Goal: Task Accomplishment & Management: Manage account settings

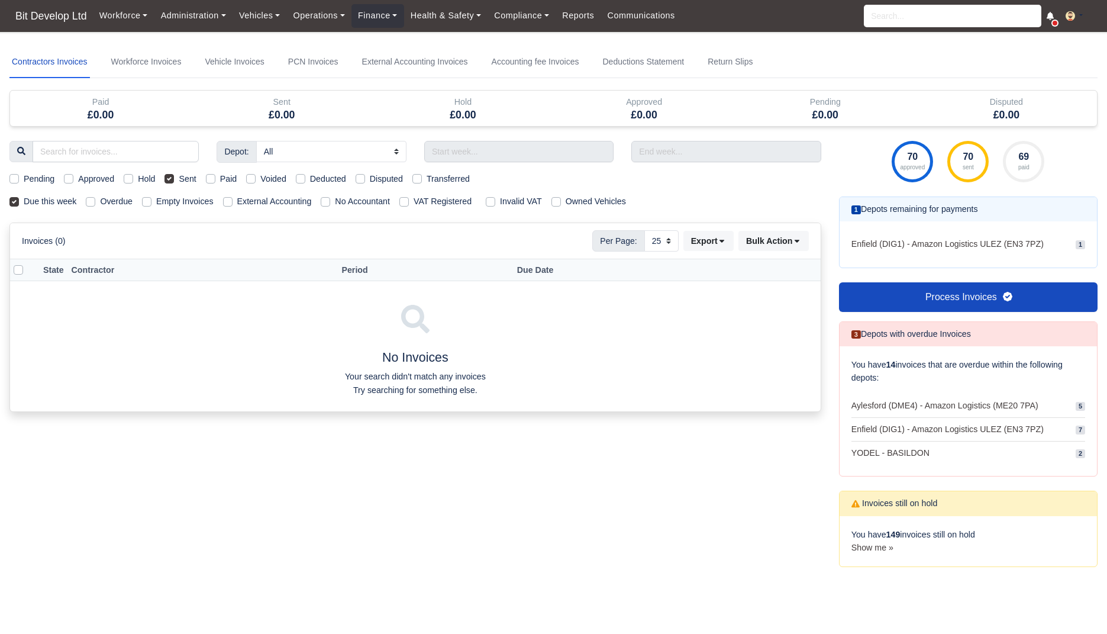
select select "25"
click at [201, 183] on div "Pending Approved Hold Sent Paid Voided Deducted Disputed Transferred" at bounding box center [415, 179] width 829 height 14
click at [195, 174] on label "Sent" at bounding box center [187, 179] width 17 height 14
click at [174, 174] on input "Sent" at bounding box center [168, 176] width 9 height 9
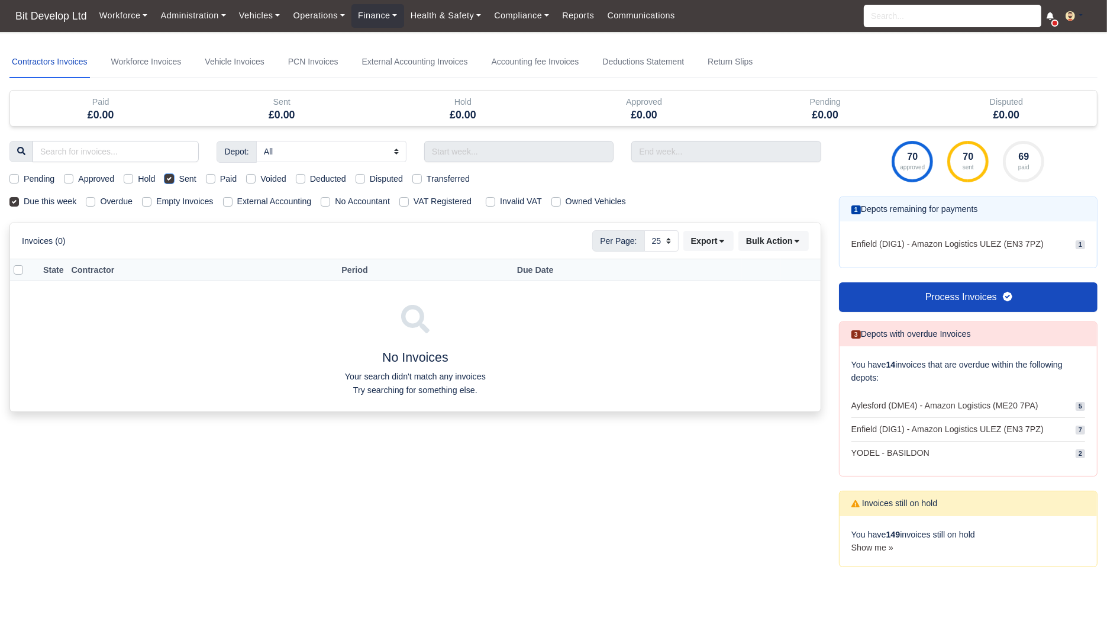
checkbox input "false"
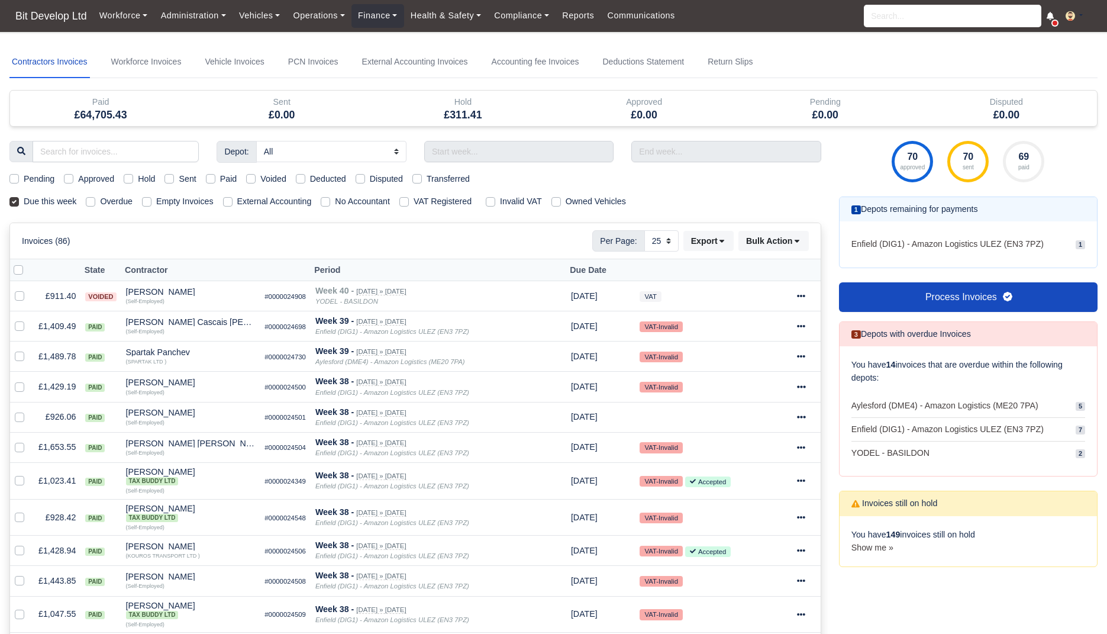
select select "25"
click at [64, 204] on label "Due this week" at bounding box center [50, 202] width 53 height 14
click at [19, 204] on input "Due this week" at bounding box center [13, 199] width 9 height 9
checkbox input "false"
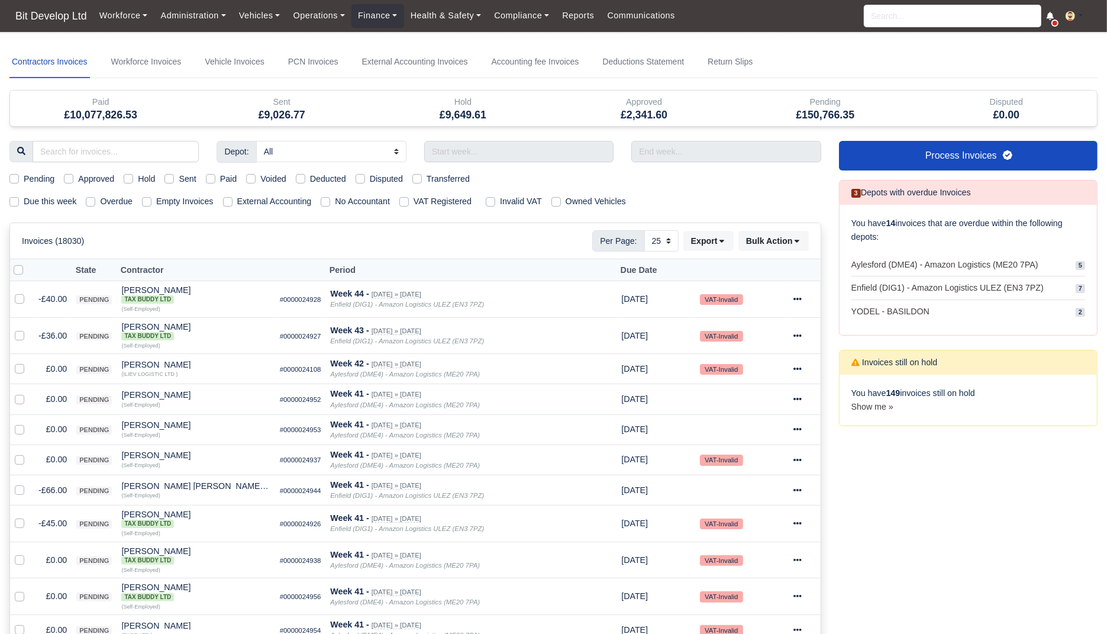
click at [183, 182] on label "Sent" at bounding box center [187, 179] width 17 height 14
click at [174, 182] on input "Sent" at bounding box center [168, 176] width 9 height 9
checkbox input "true"
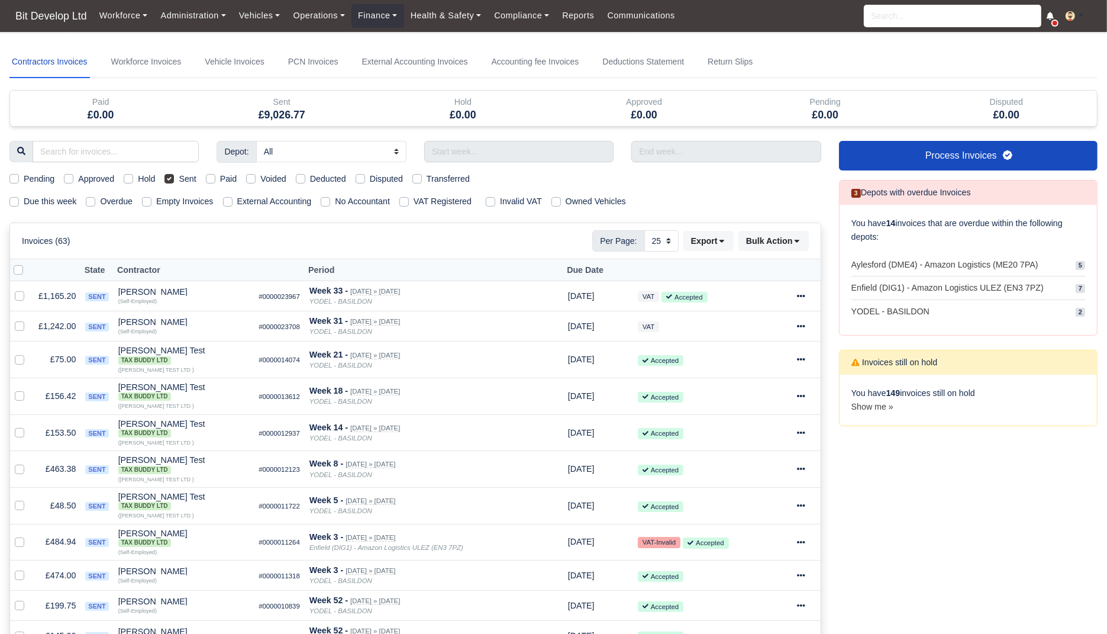
click at [69, 199] on label "Due this week" at bounding box center [50, 202] width 53 height 14
click at [19, 199] on input "Due this week" at bounding box center [13, 199] width 9 height 9
checkbox input "true"
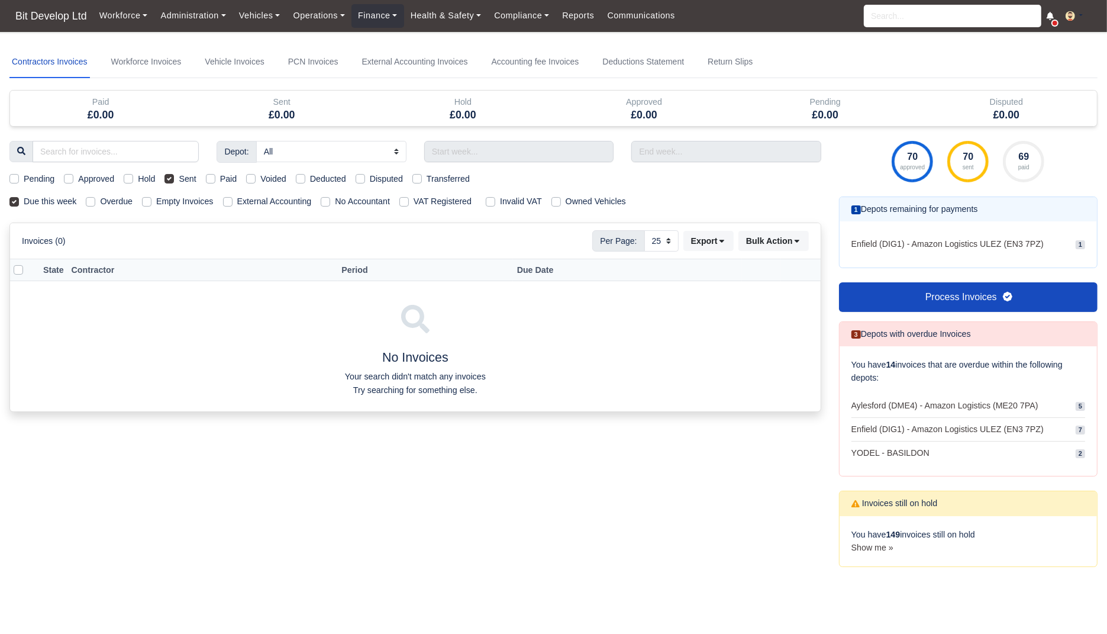
click at [180, 183] on div "Sent" at bounding box center [179, 179] width 31 height 14
click at [185, 172] on label "Sent" at bounding box center [187, 179] width 17 height 14
click at [174, 172] on input "Sent" at bounding box center [168, 176] width 9 height 9
checkbox input "false"
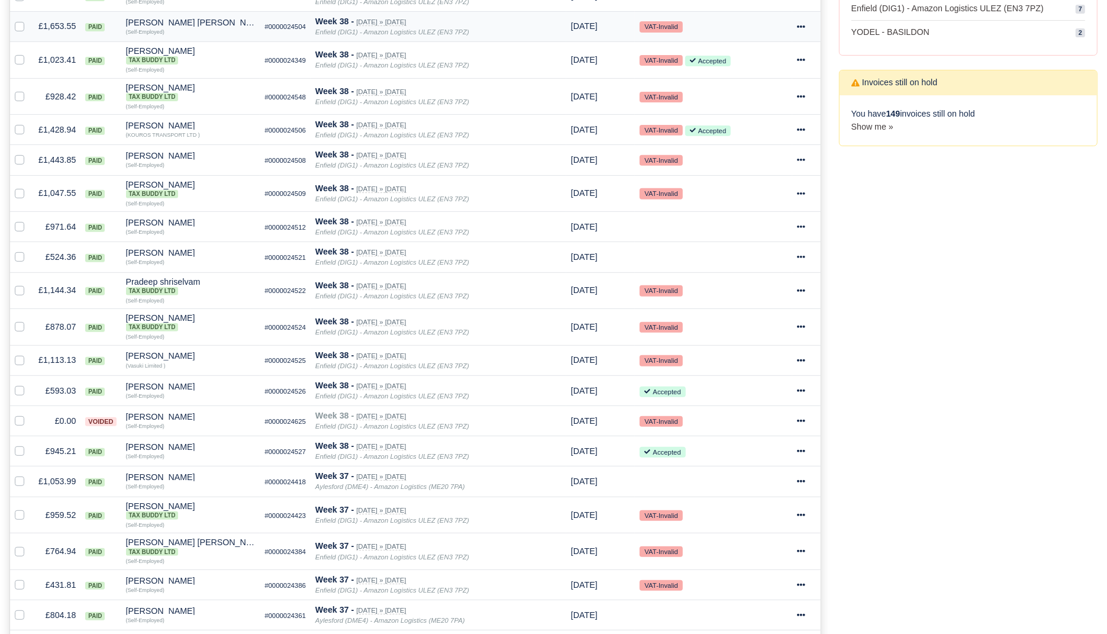
scroll to position [634, 0]
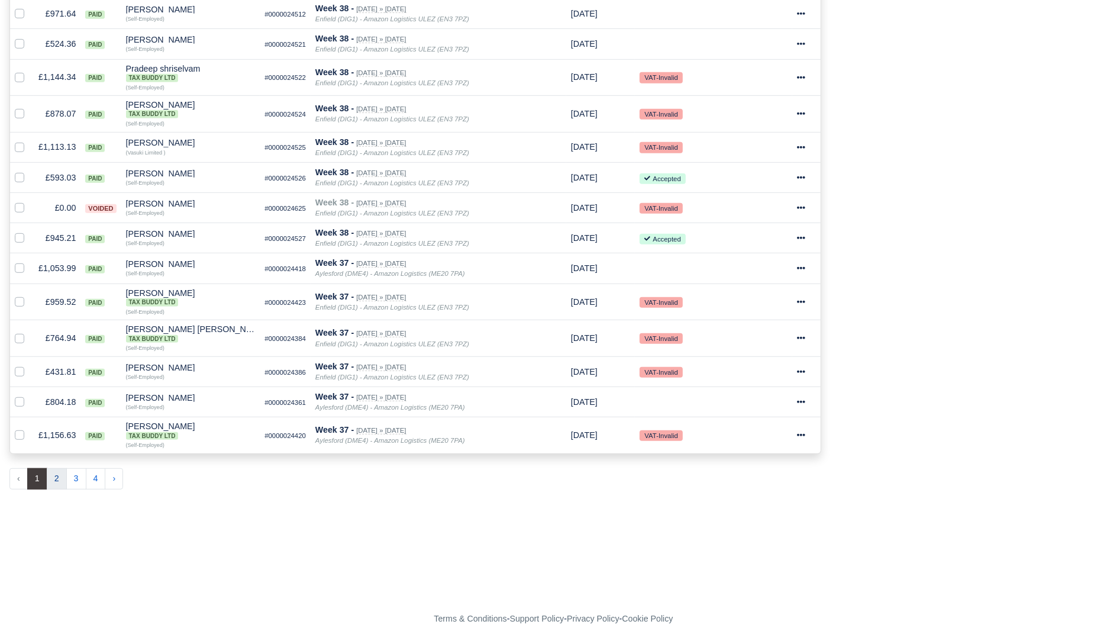
click at [62, 468] on button "2" at bounding box center [57, 478] width 20 height 21
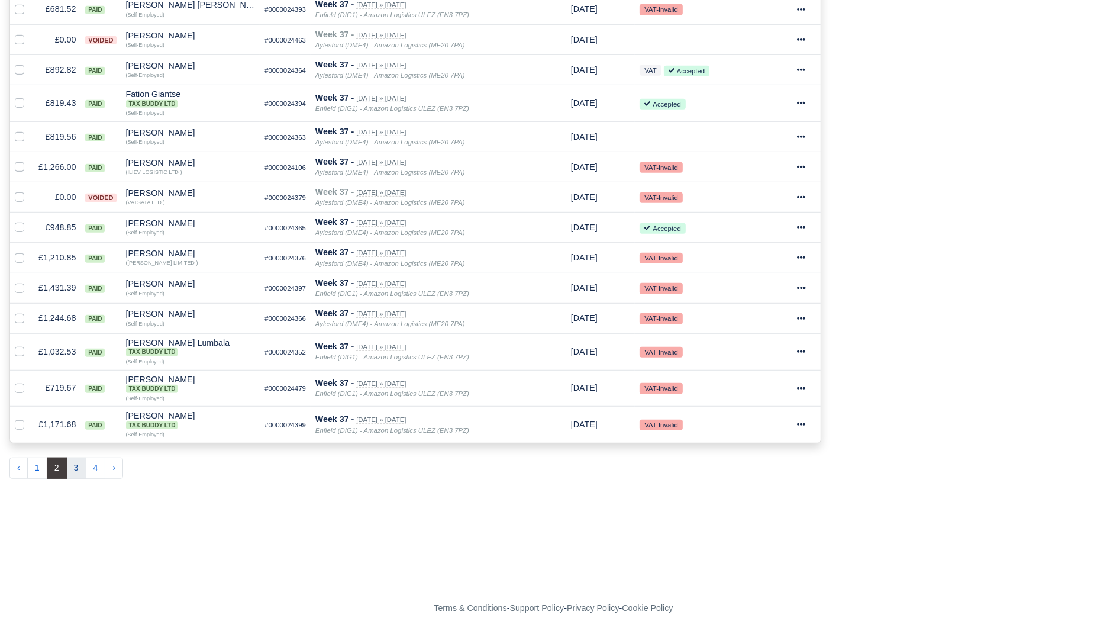
scroll to position [622, 0]
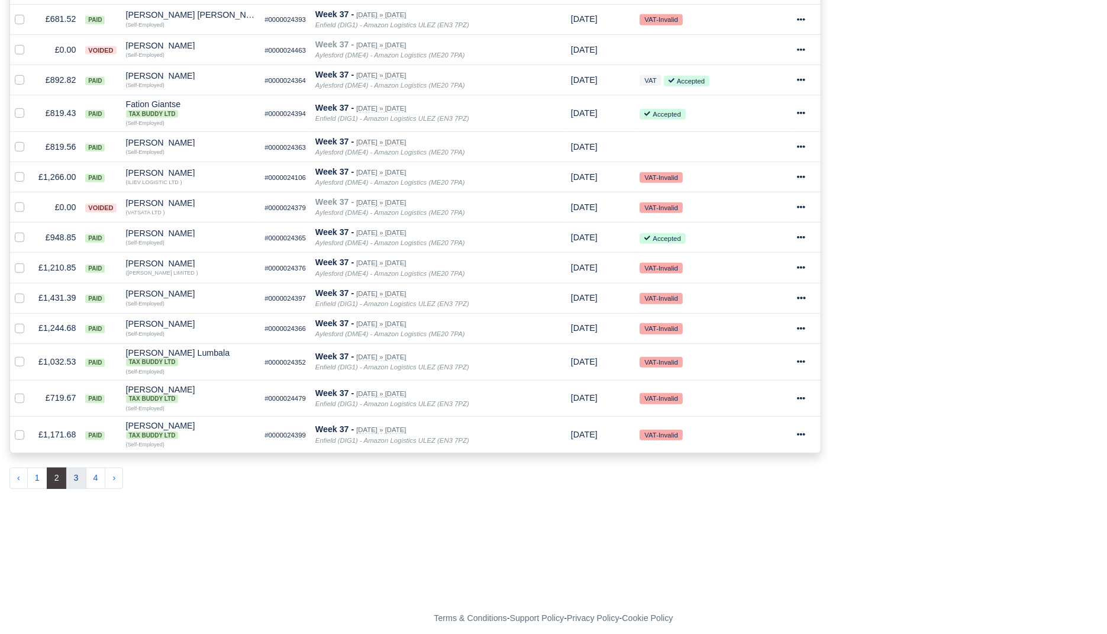
click at [75, 475] on button "3" at bounding box center [76, 477] width 20 height 21
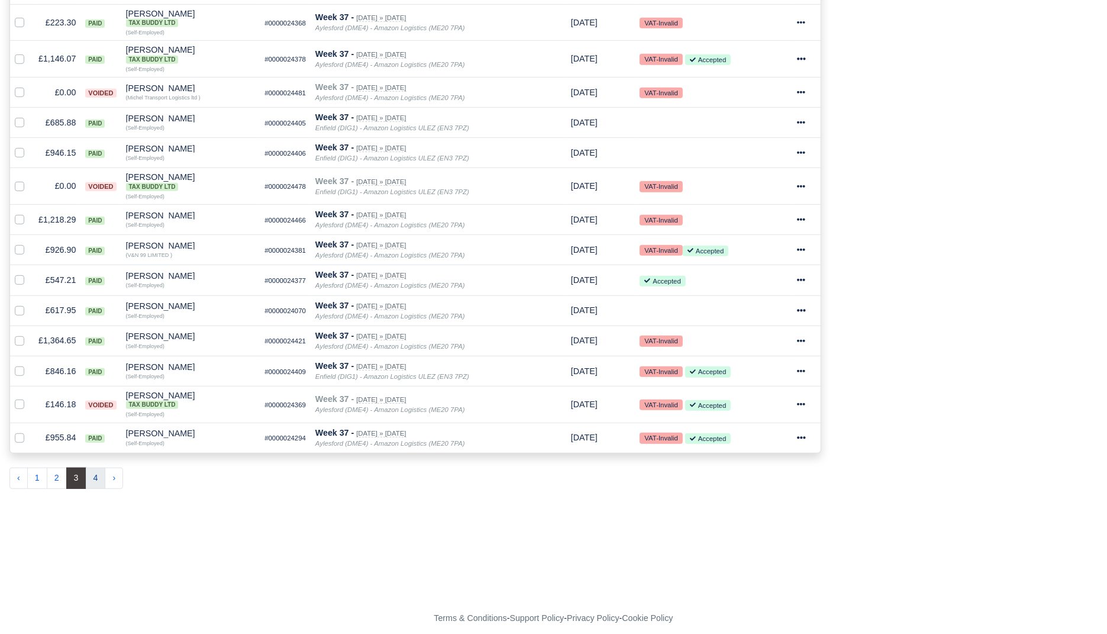
click at [93, 470] on button "4" at bounding box center [96, 477] width 20 height 21
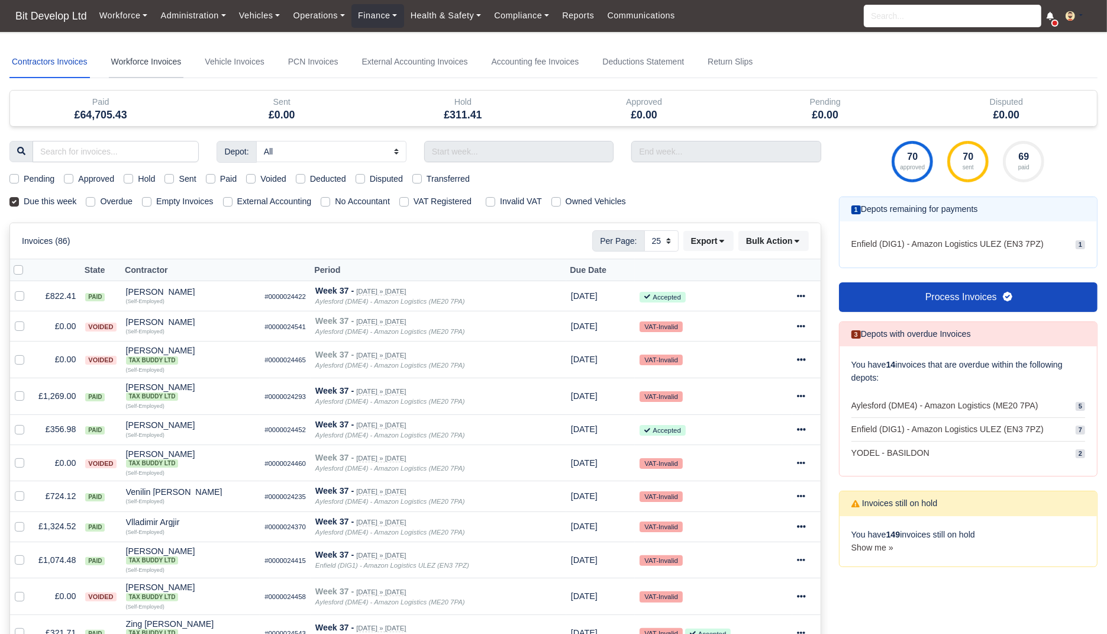
click at [156, 70] on link "Workforce Invoices" at bounding box center [146, 62] width 75 height 32
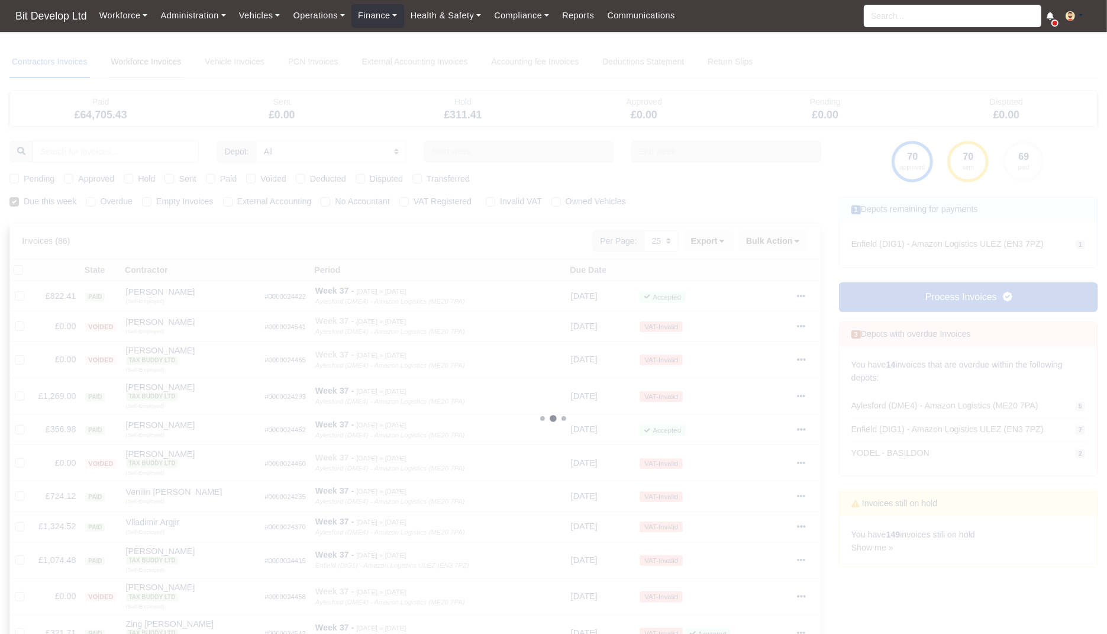
select select
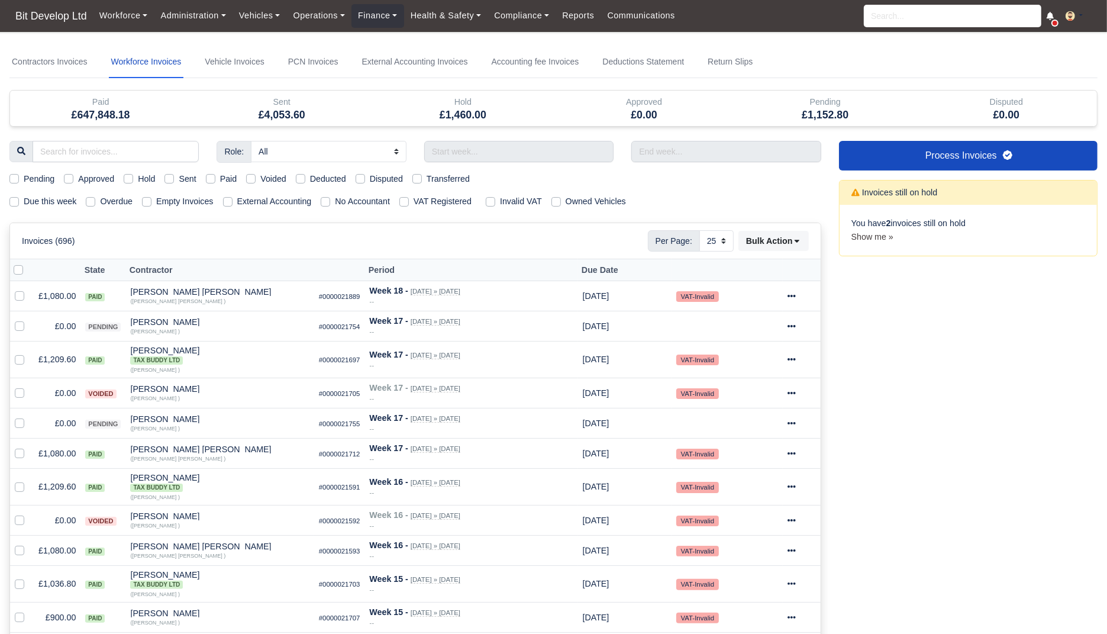
click at [44, 201] on label "Due this week" at bounding box center [50, 202] width 53 height 14
click at [19, 201] on input "Due this week" at bounding box center [13, 199] width 9 height 9
checkbox input "true"
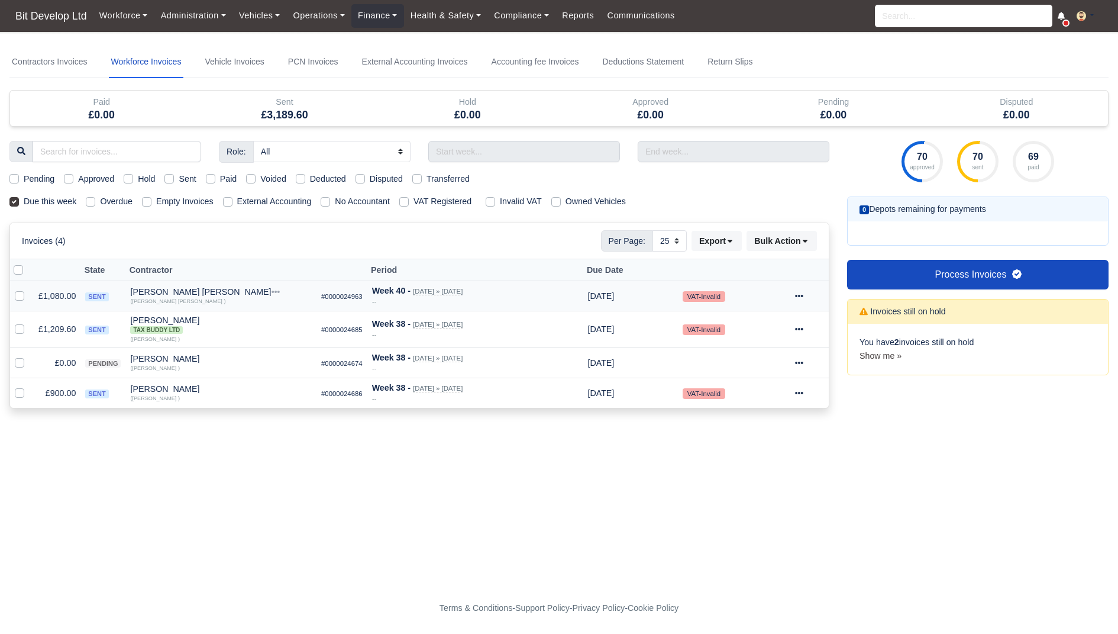
click at [29, 289] on label at bounding box center [29, 289] width 0 height 0
click at [17, 293] on input "checkbox" at bounding box center [19, 293] width 9 height 9
checkbox input "true"
click at [56, 327] on td "£1,209.60" at bounding box center [57, 329] width 47 height 37
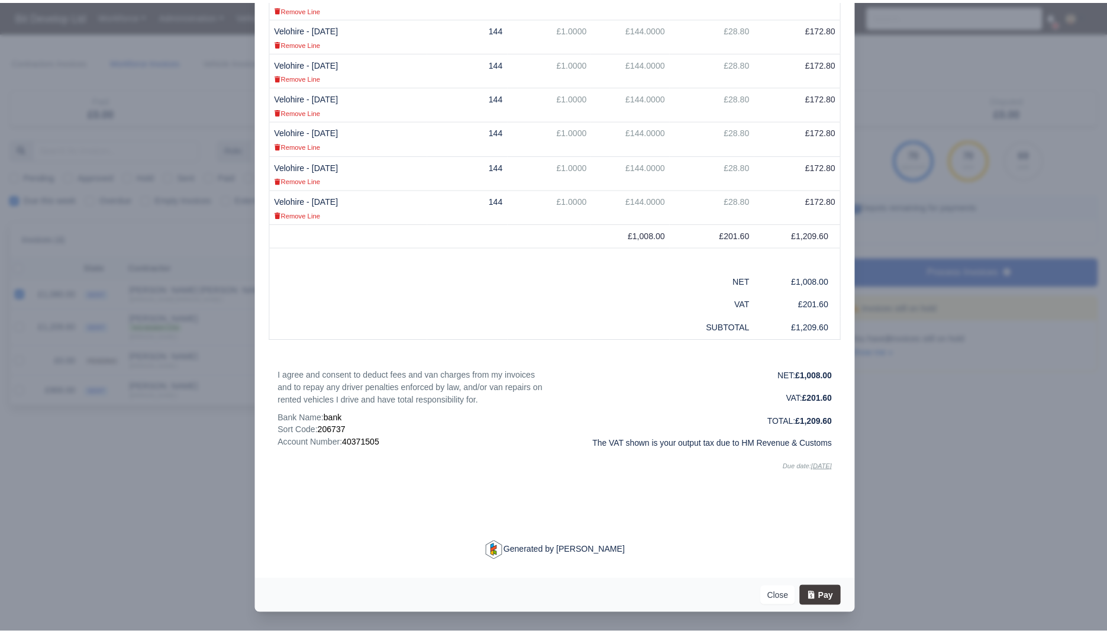
scroll to position [314, 0]
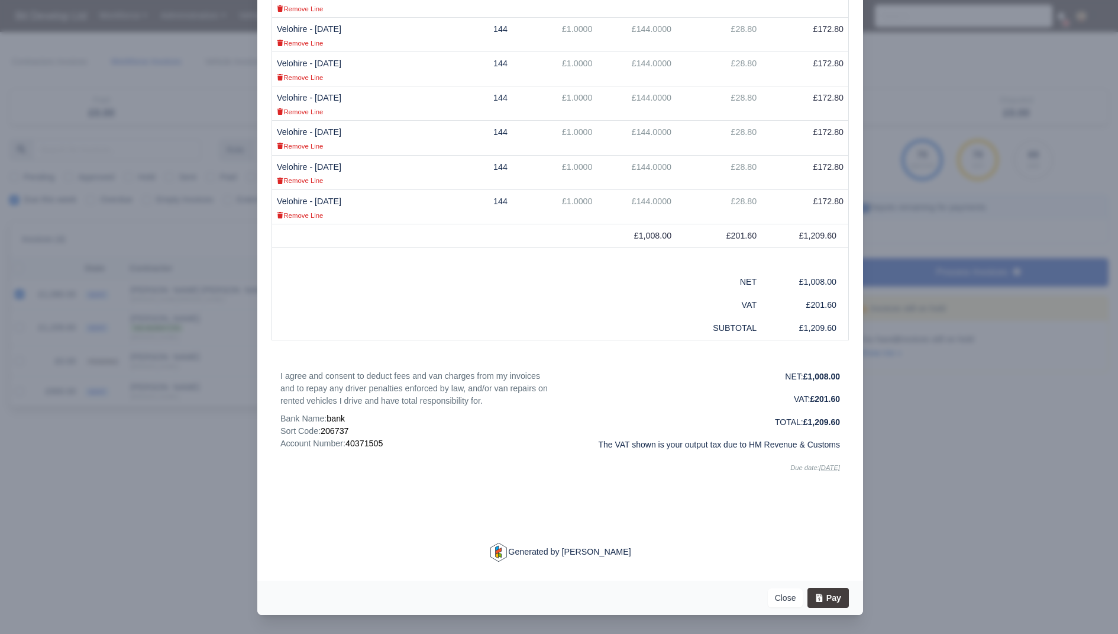
click at [122, 441] on div at bounding box center [559, 317] width 1118 height 634
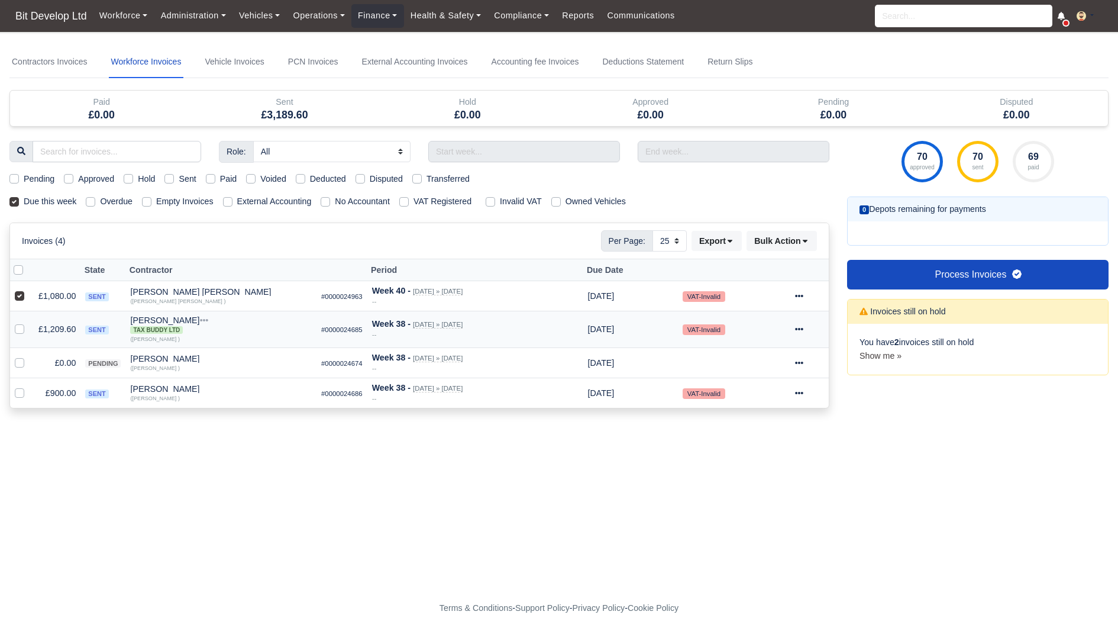
click at [27, 325] on div at bounding box center [22, 329] width 14 height 14
click at [24, 325] on div at bounding box center [22, 329] width 14 height 14
click at [29, 322] on label at bounding box center [29, 322] width 0 height 0
click at [20, 325] on input "checkbox" at bounding box center [19, 326] width 9 height 9
checkbox input "true"
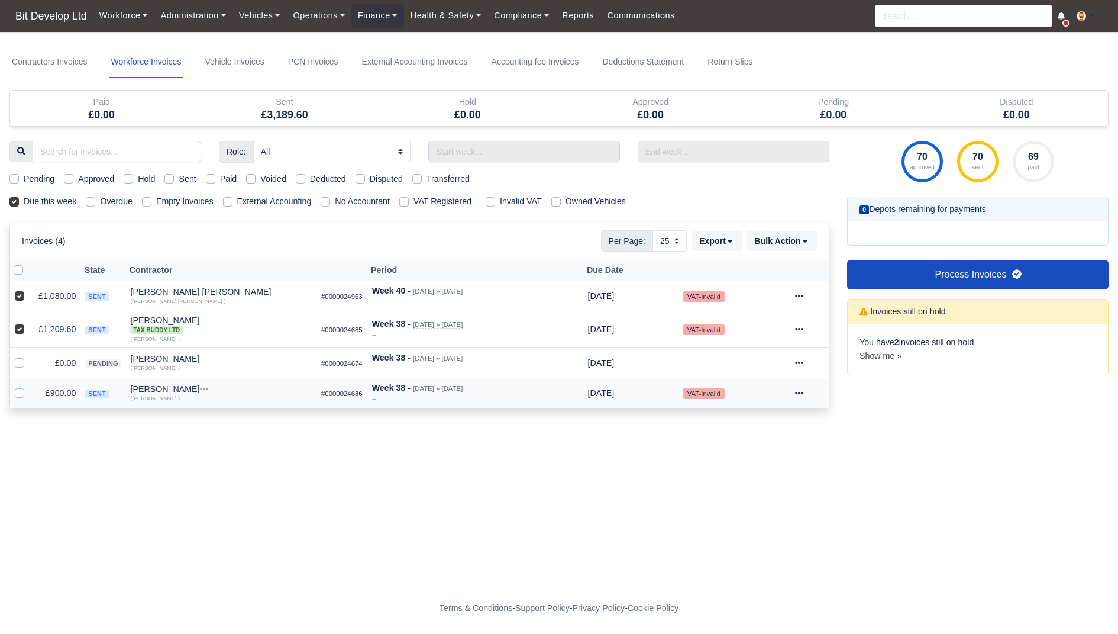
click at [29, 386] on label at bounding box center [29, 386] width 0 height 0
click at [18, 392] on input "checkbox" at bounding box center [19, 390] width 9 height 9
checkbox input "true"
click at [794, 245] on button "Bulk Action" at bounding box center [782, 241] width 70 height 20
click at [748, 349] on div "Pay" at bounding box center [764, 353] width 105 height 18
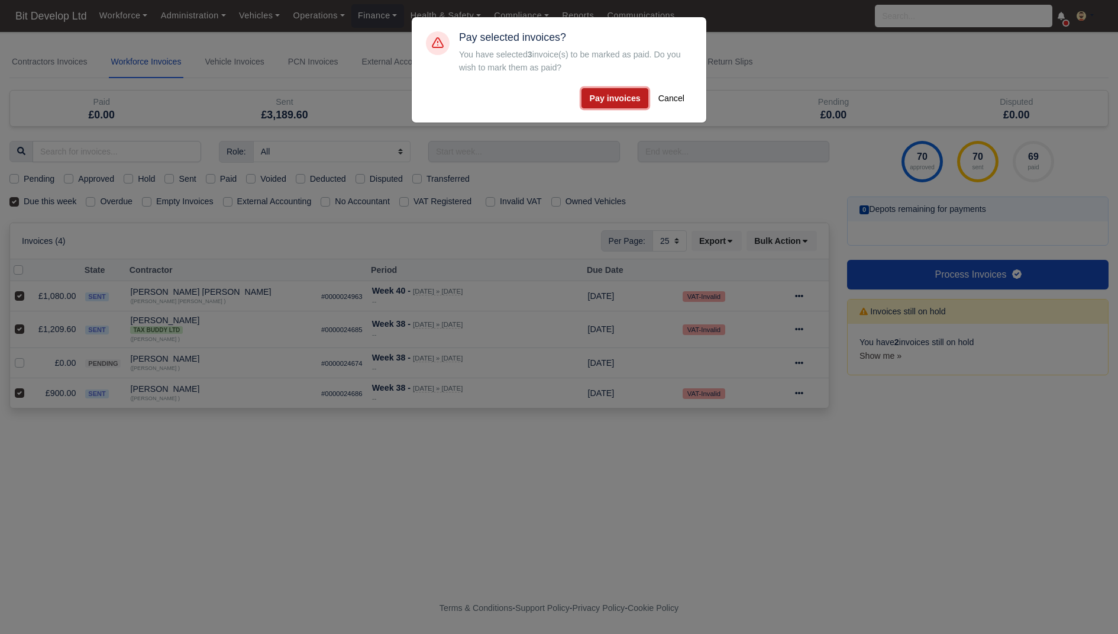
click at [606, 102] on button "Pay invoices" at bounding box center [615, 98] width 66 height 20
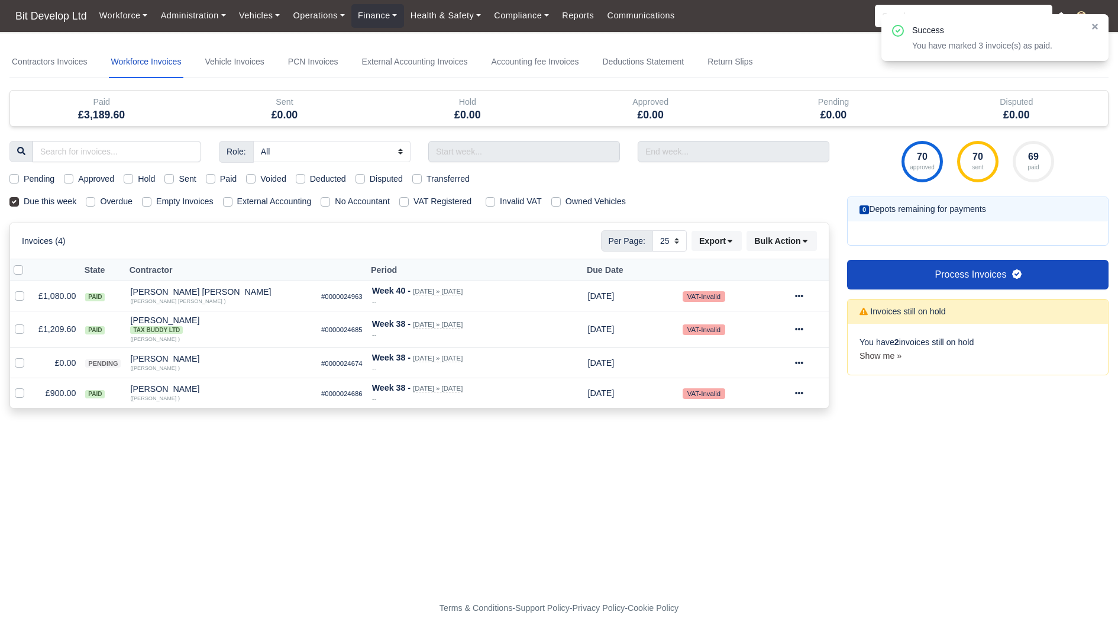
click at [290, 518] on main "Contractors Invoices Workforce Invoices Vehicle Invoices PCN Invoices External …" at bounding box center [559, 314] width 1118 height 536
click at [57, 193] on div "Role: All Depot Supervisor Manager Regional Depot Manager Fleet Manager Fleet S…" at bounding box center [420, 282] width 838 height 282
click at [57, 198] on label "Due this week" at bounding box center [50, 202] width 53 height 14
click at [19, 198] on input "Due this week" at bounding box center [13, 199] width 9 height 9
checkbox input "false"
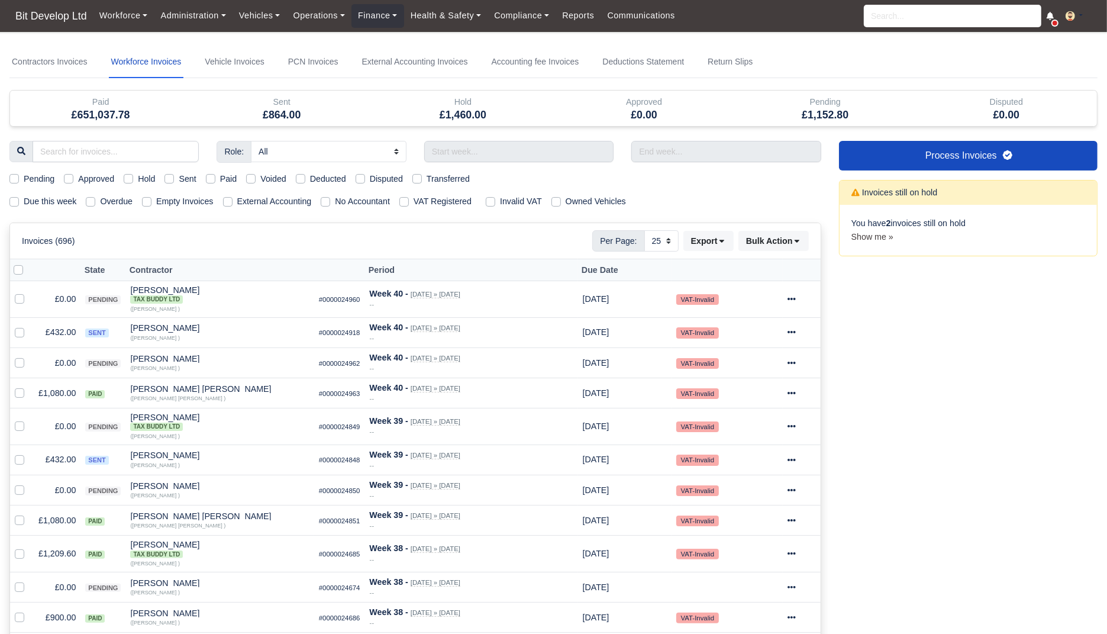
click at [196, 180] on label "Sent" at bounding box center [187, 179] width 17 height 14
click at [174, 180] on input "Sent" at bounding box center [168, 176] width 9 height 9
checkbox input "true"
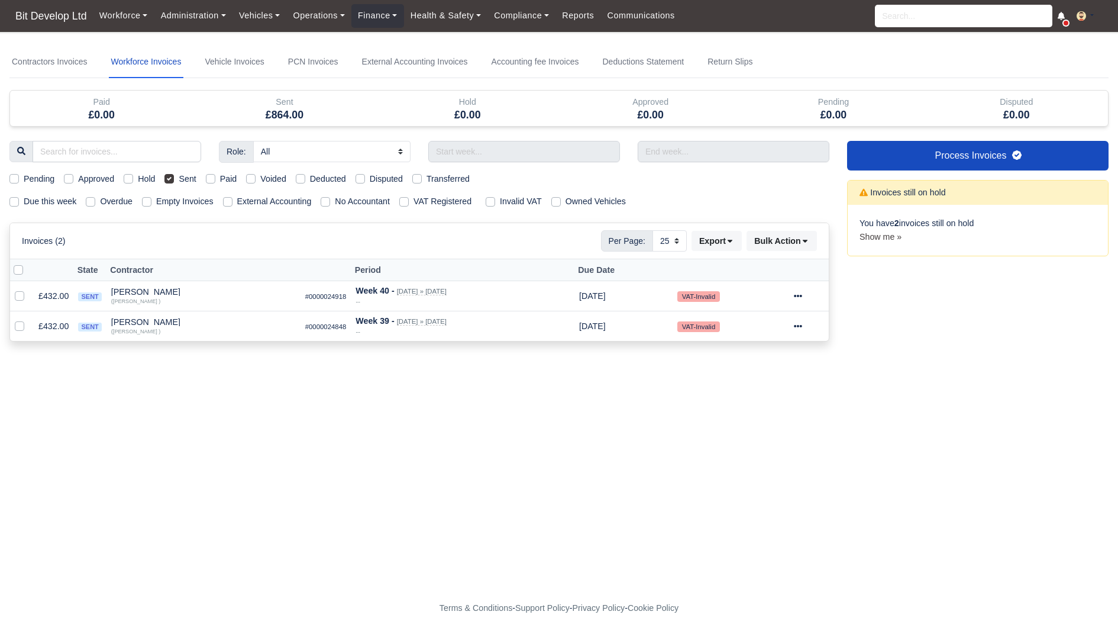
click at [190, 182] on label "Sent" at bounding box center [187, 179] width 17 height 14
click at [174, 182] on input "Sent" at bounding box center [168, 176] width 9 height 9
checkbox input "false"
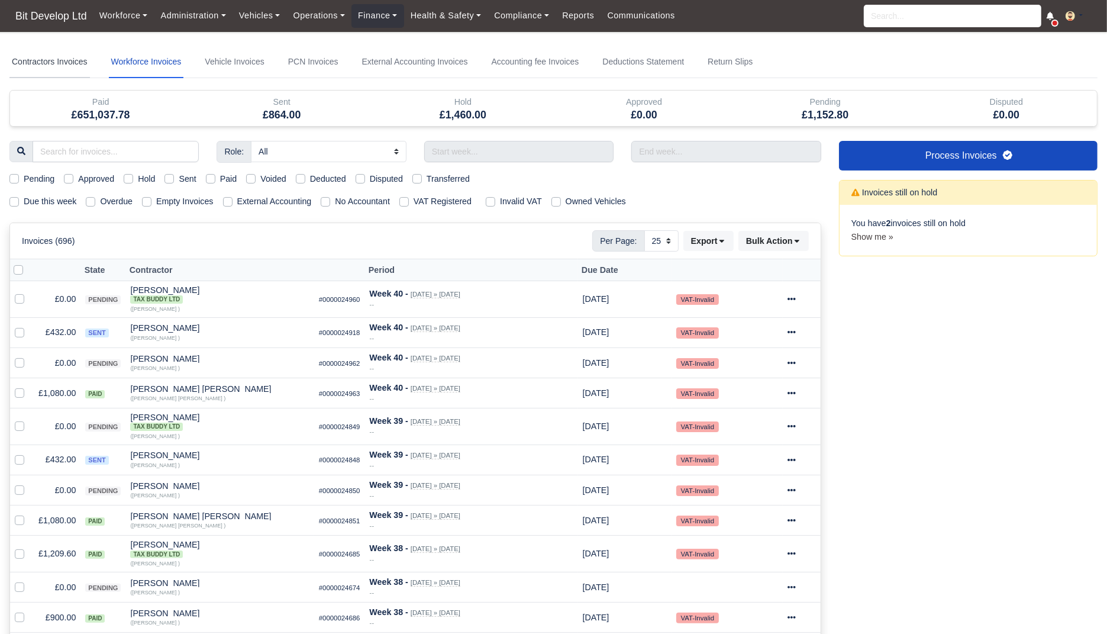
click at [57, 63] on link "Contractors Invoices" at bounding box center [49, 62] width 80 height 32
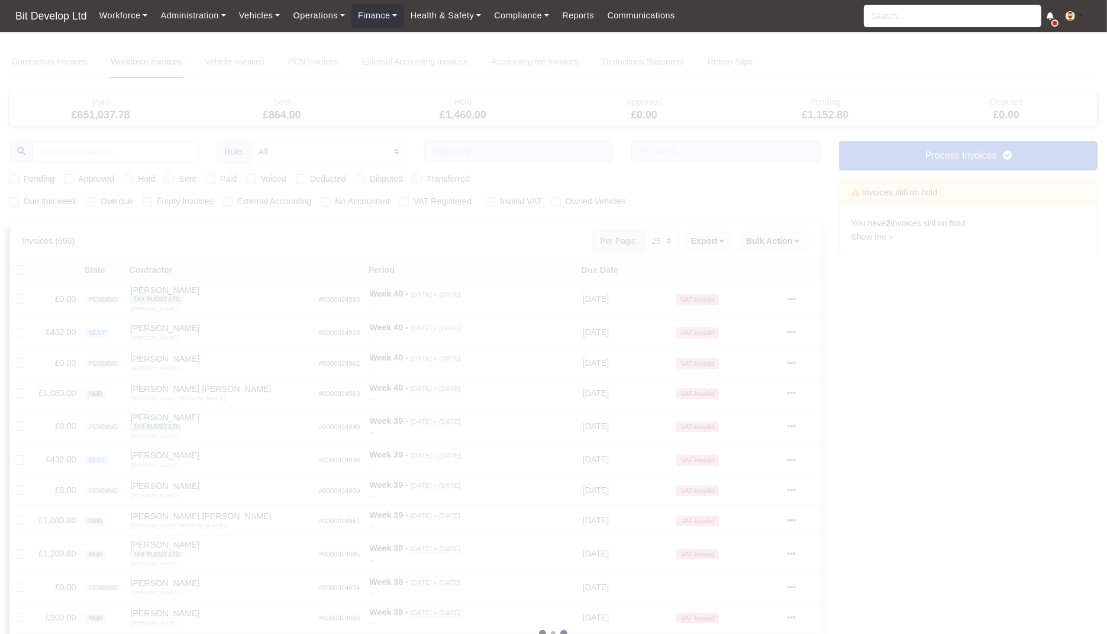
select select
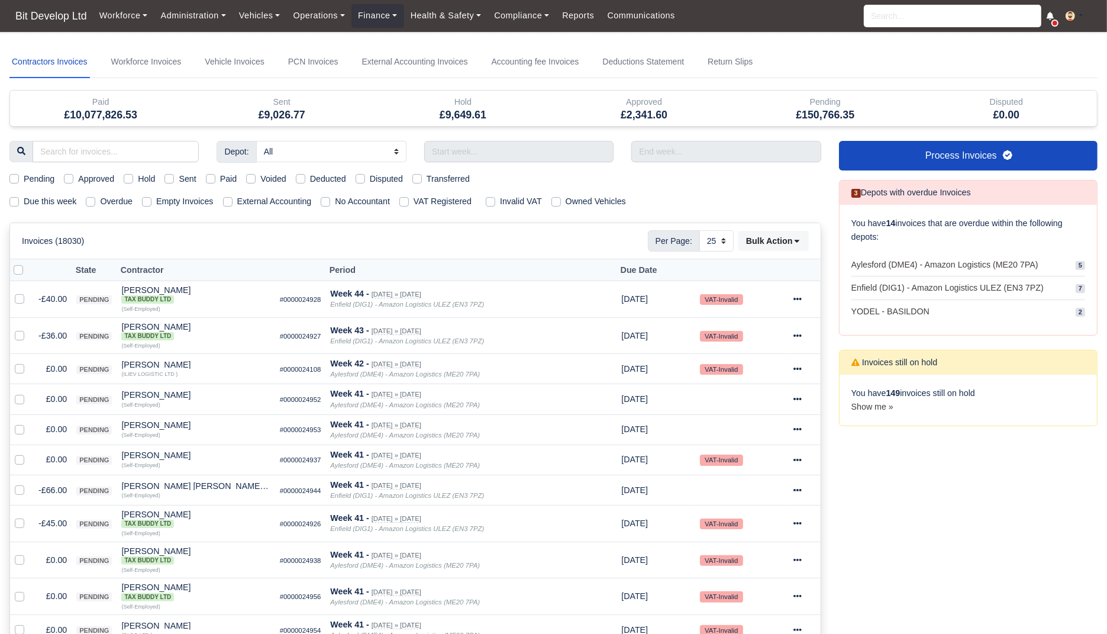
click at [52, 205] on label "Due this week" at bounding box center [50, 202] width 53 height 14
click at [19, 204] on input "Due this week" at bounding box center [13, 199] width 9 height 9
checkbox input "true"
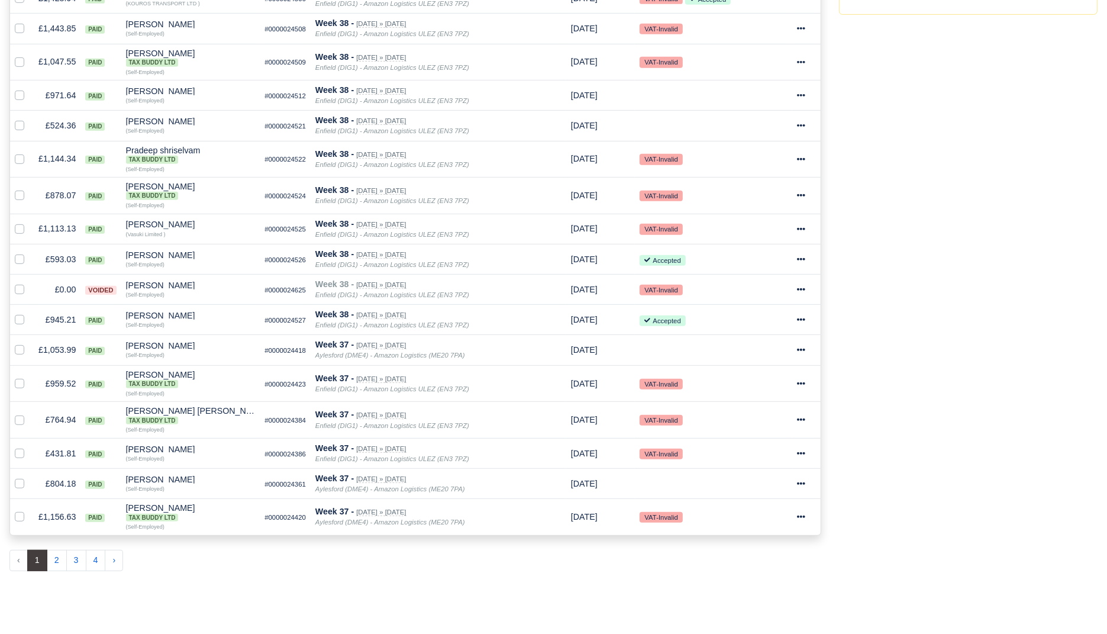
scroll to position [634, 0]
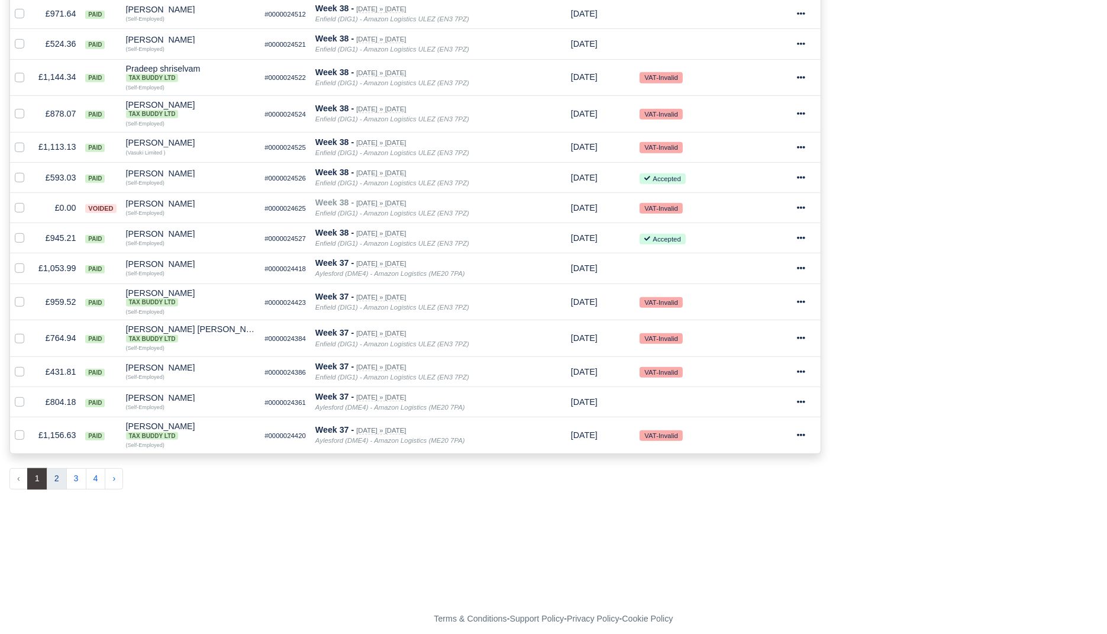
click at [59, 475] on button "2" at bounding box center [57, 478] width 20 height 21
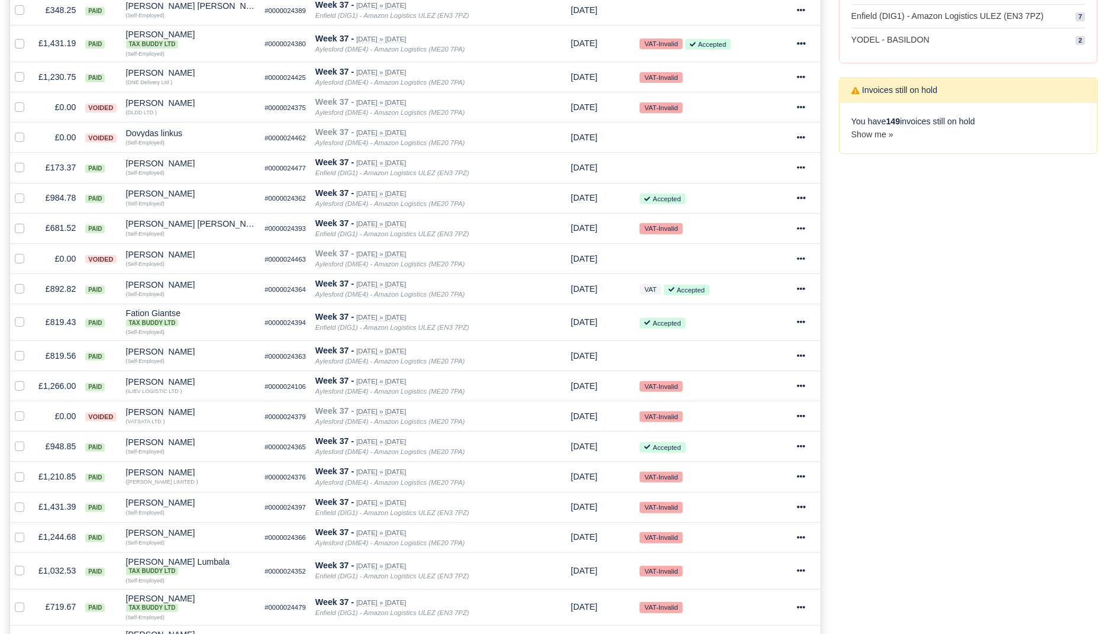
scroll to position [622, 0]
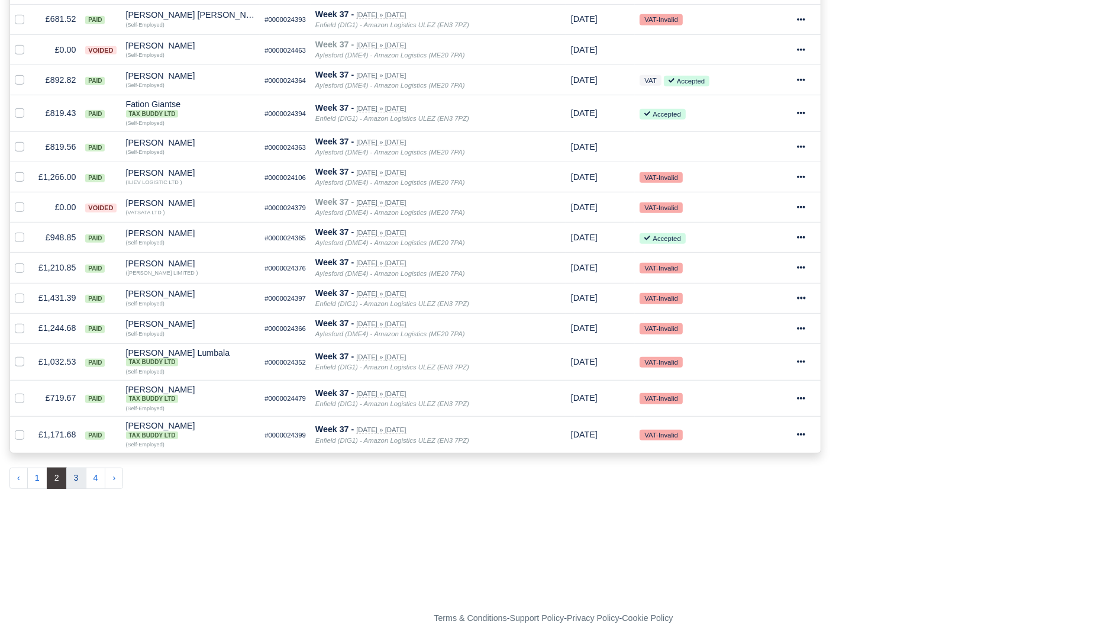
click at [79, 467] on button "3" at bounding box center [76, 477] width 20 height 21
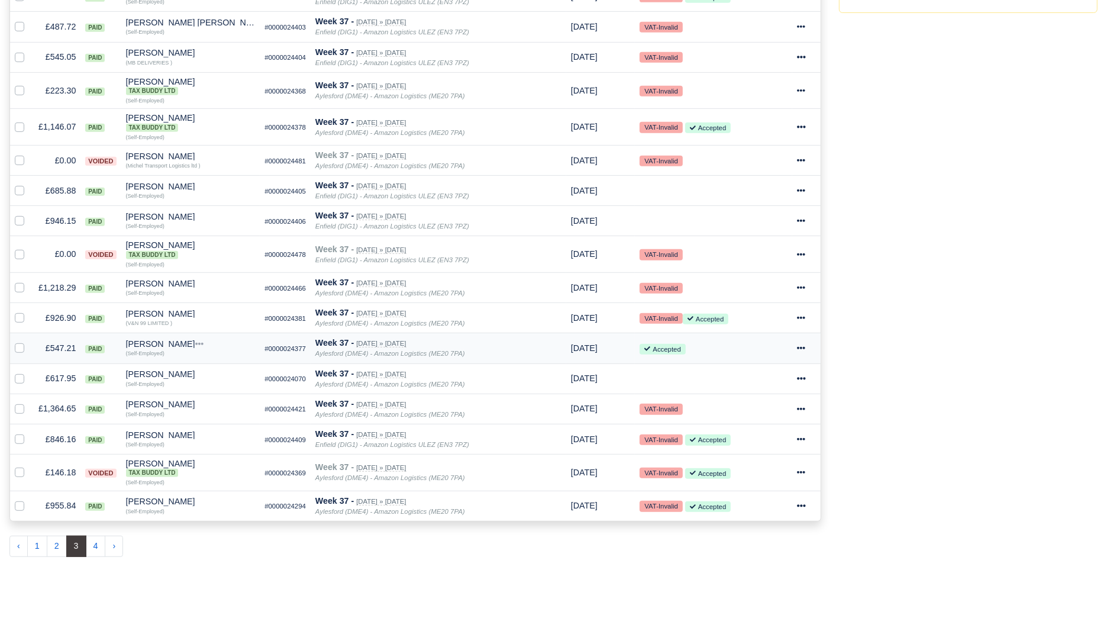
scroll to position [622, 0]
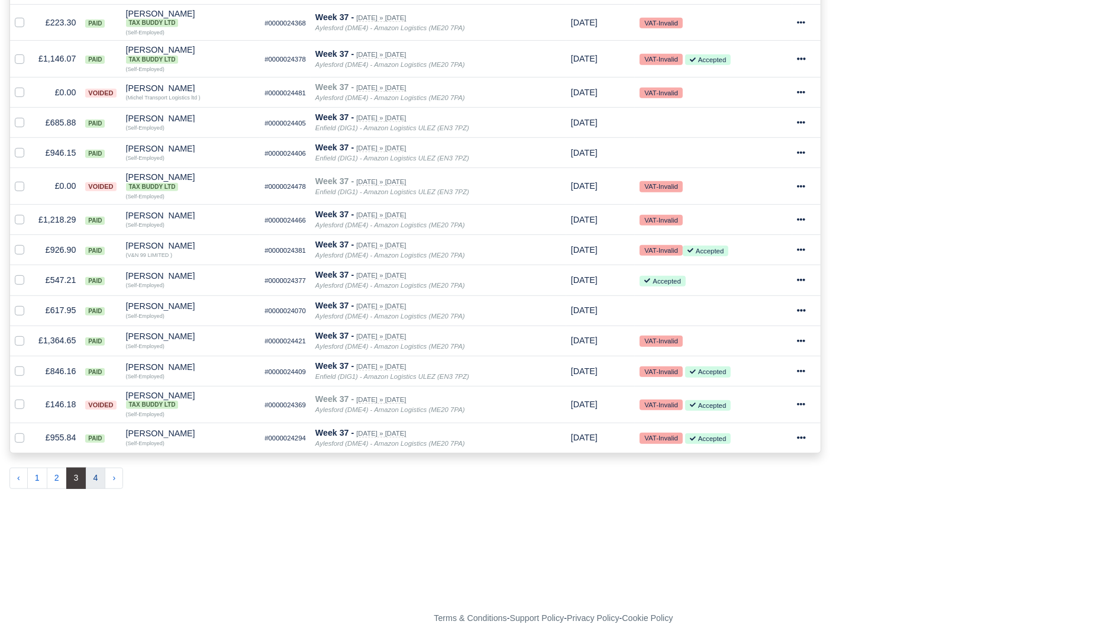
click at [98, 467] on button "4" at bounding box center [96, 477] width 20 height 21
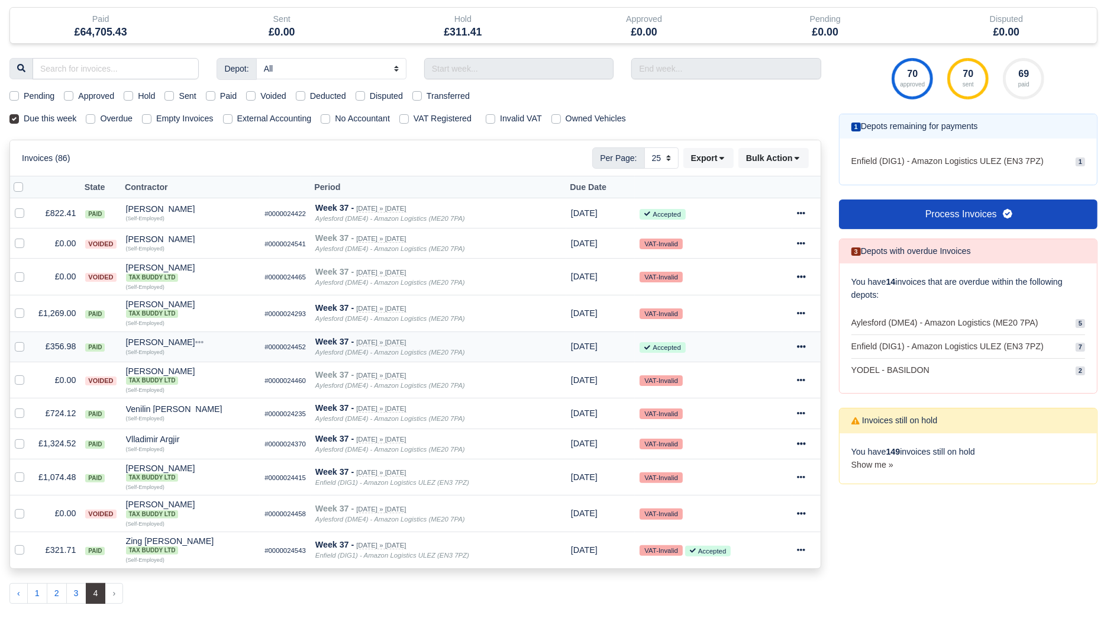
scroll to position [201, 0]
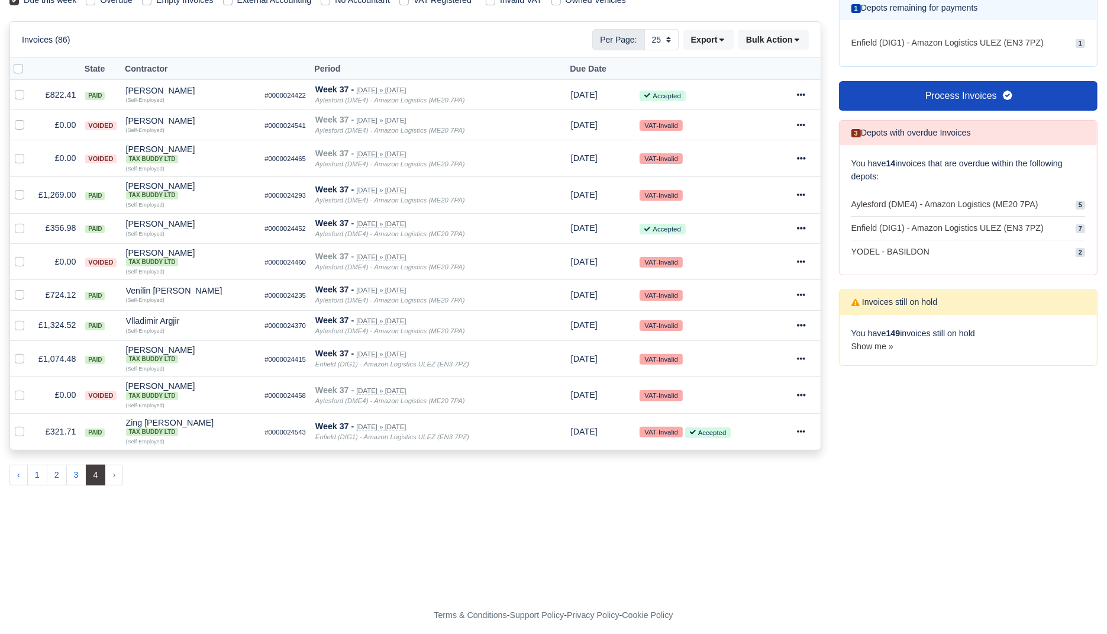
click at [261, 553] on form "Pay selected invoices? You have selected 0 invoice(s) to be marked as paid. Do …" at bounding box center [553, 555] width 1088 height 14
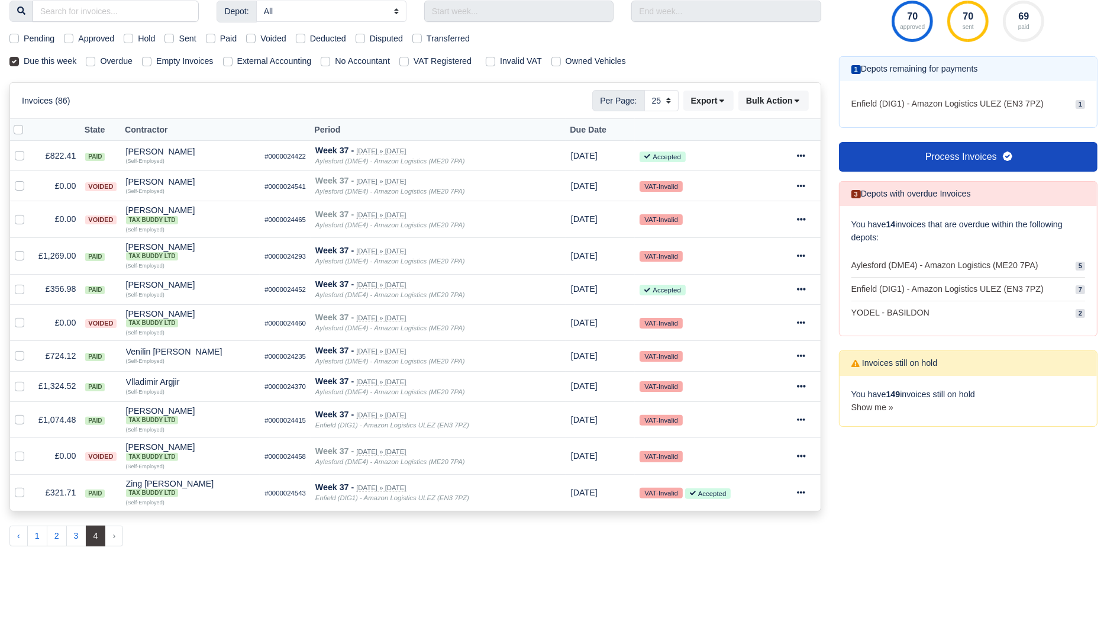
scroll to position [0, 0]
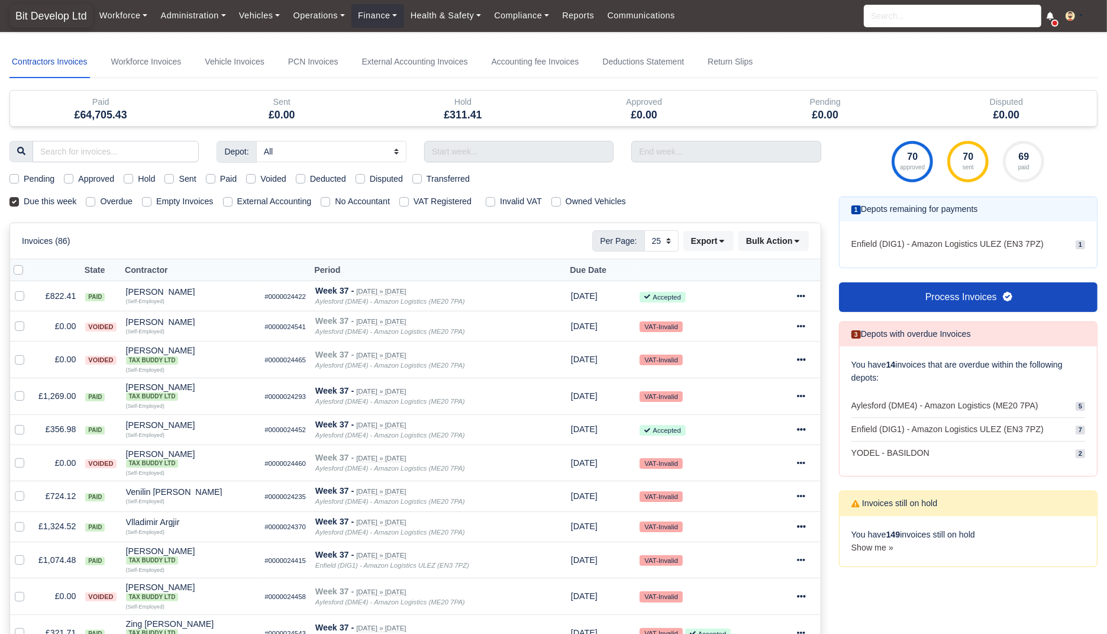
click at [41, 12] on span "Bit Develop Ltd" at bounding box center [50, 16] width 83 height 24
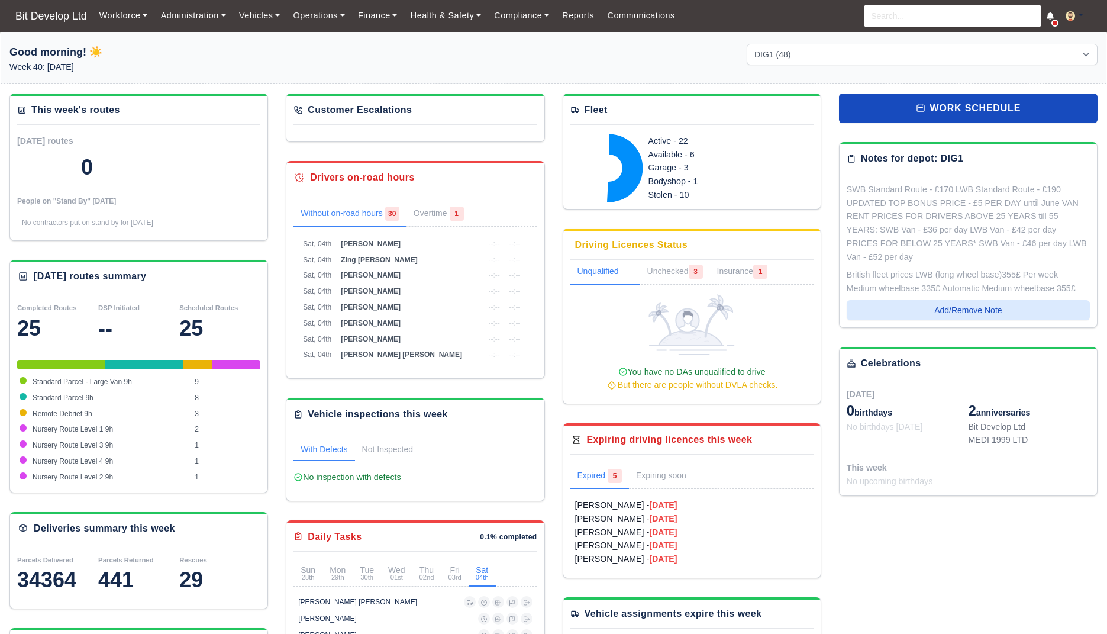
select select "2"
